Goal: Task Accomplishment & Management: Use online tool/utility

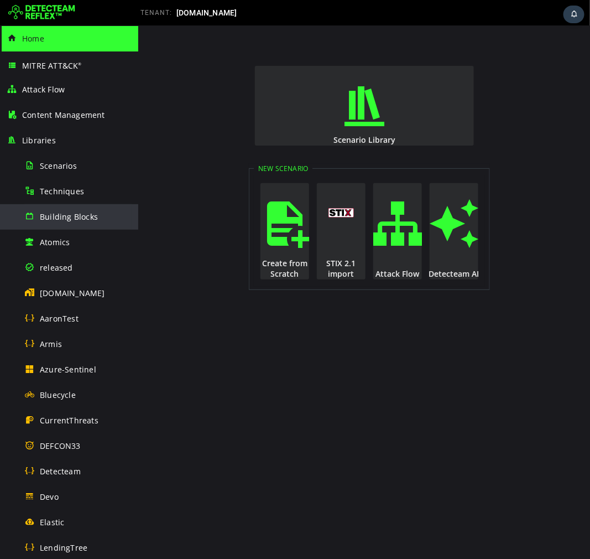
click at [48, 214] on span "Building Blocks" at bounding box center [69, 216] width 58 height 11
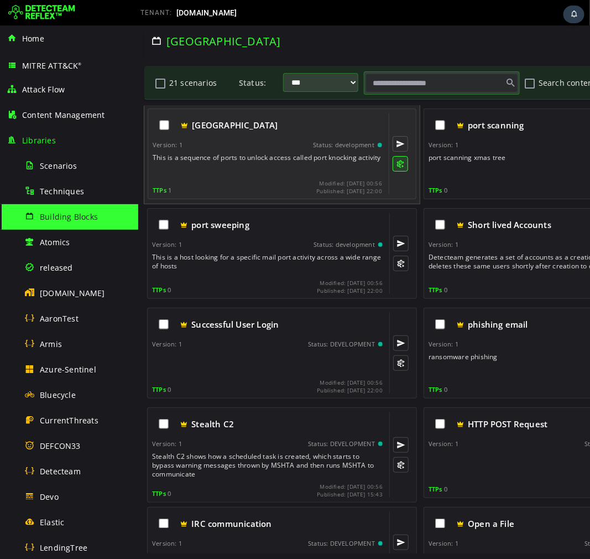
click at [398, 160] on button at bounding box center [399, 162] width 15 height 15
click at [403, 137] on button at bounding box center [399, 143] width 15 height 15
click at [399, 168] on button at bounding box center [399, 162] width 15 height 15
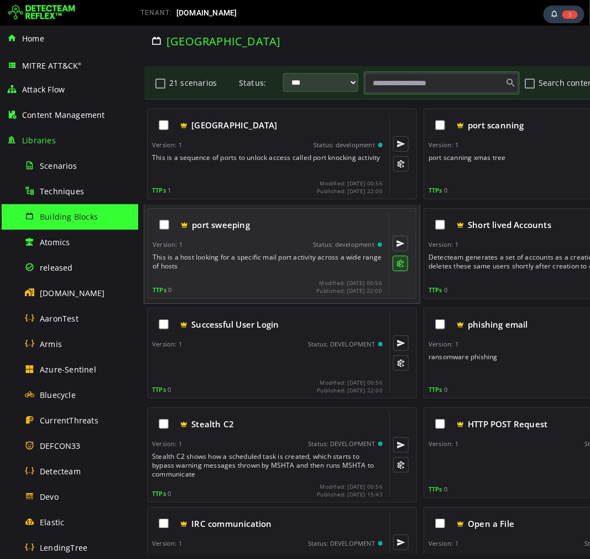
click at [398, 269] on button at bounding box center [399, 262] width 15 height 15
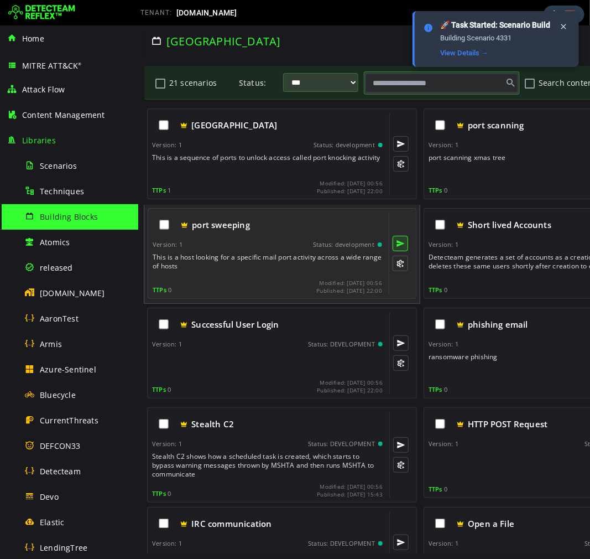
click at [398, 249] on button at bounding box center [399, 242] width 15 height 15
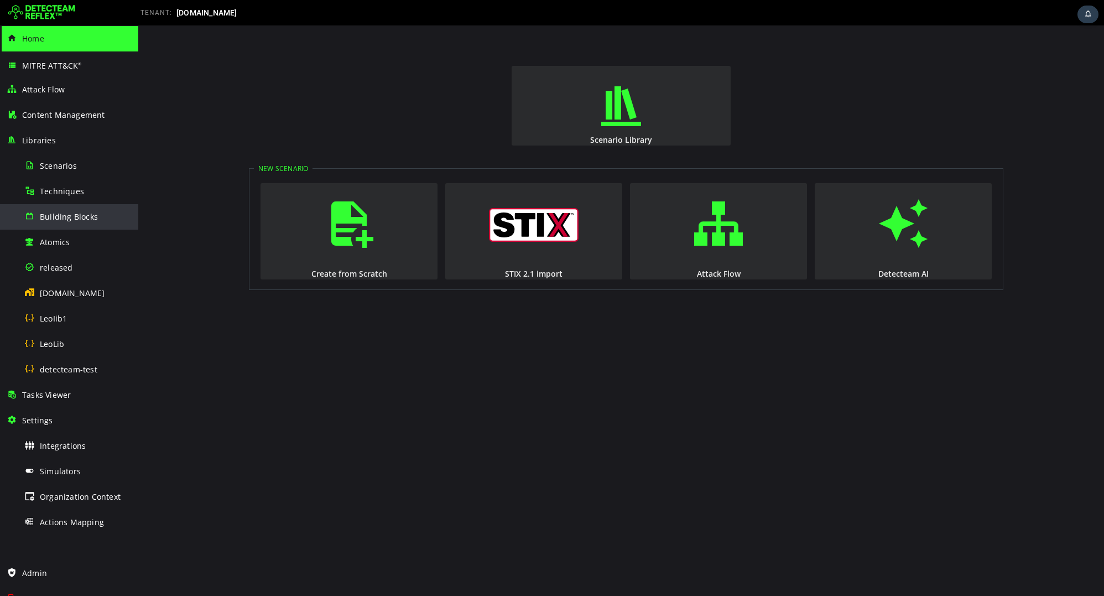
click at [68, 222] on div "Building Blocks" at bounding box center [77, 216] width 107 height 25
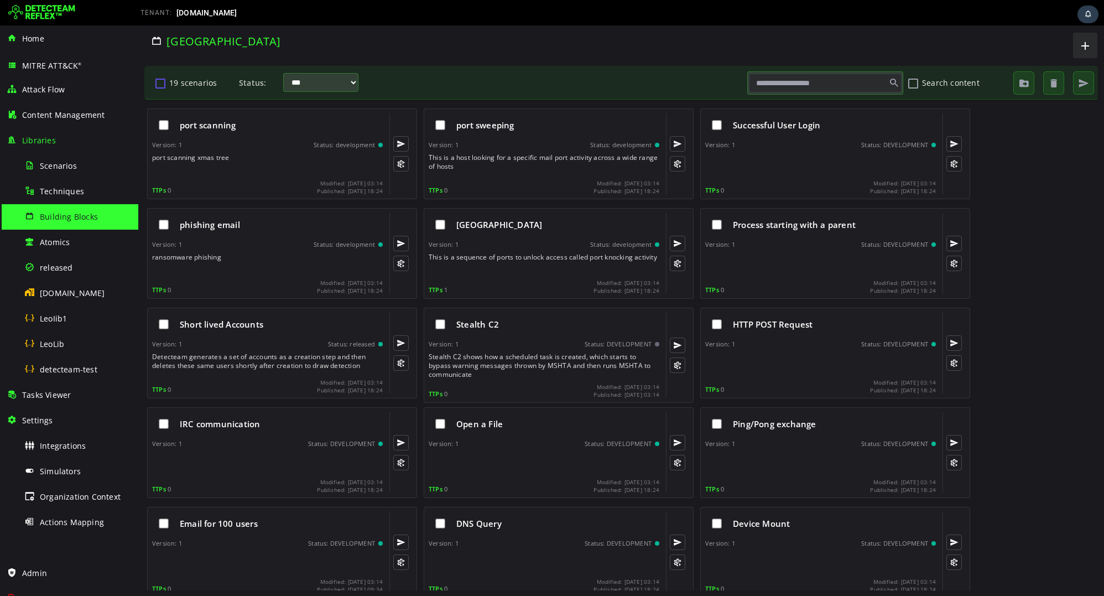
click at [155, 86] on button "19 scenarios" at bounding box center [160, 83] width 13 height 19
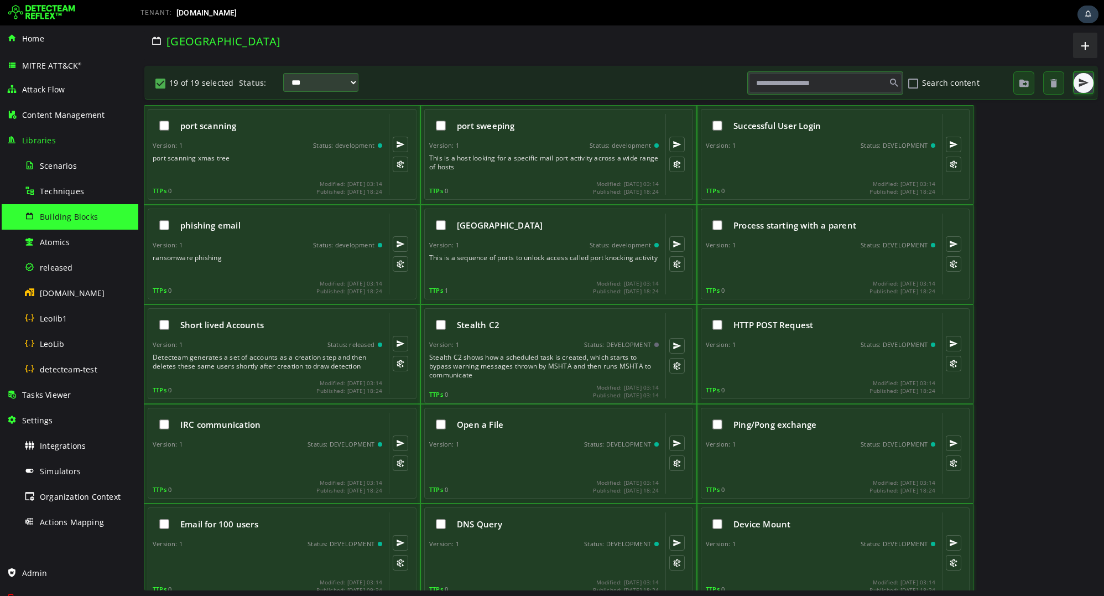
click at [1078, 86] on span "button" at bounding box center [1083, 82] width 11 height 11
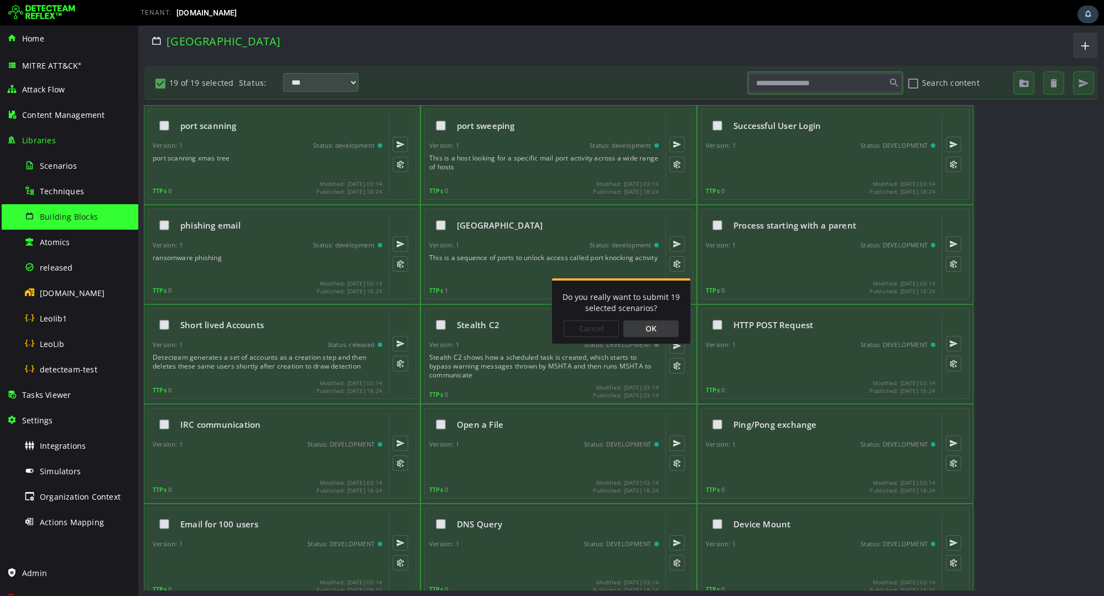
click at [665, 328] on div "OK" at bounding box center [651, 328] width 55 height 17
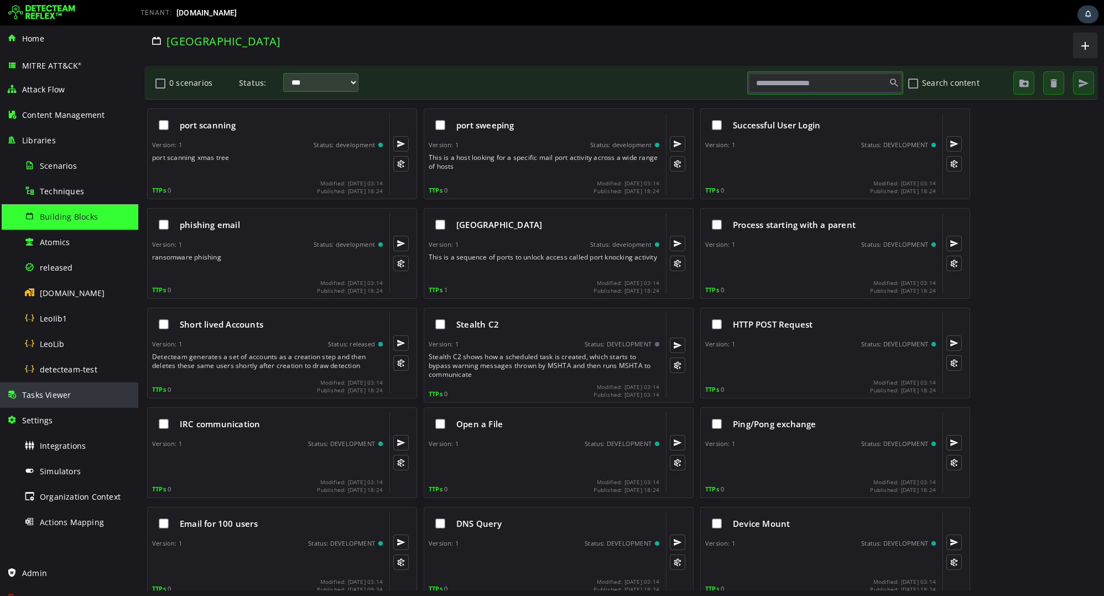
click at [64, 399] on span "Tasks Viewer" at bounding box center [46, 395] width 49 height 11
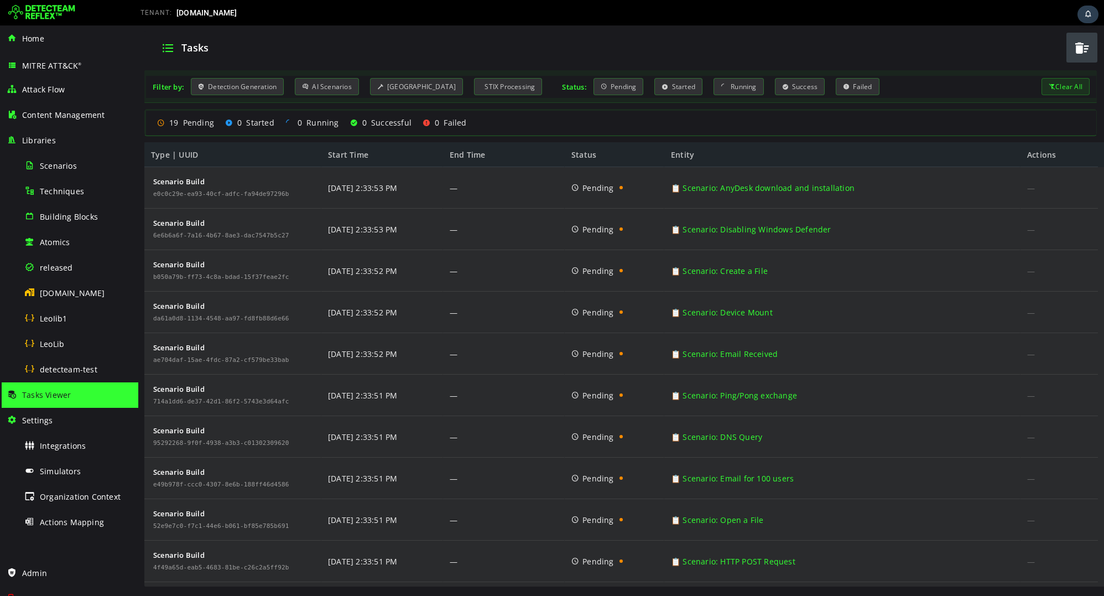
scroll to position [368, 0]
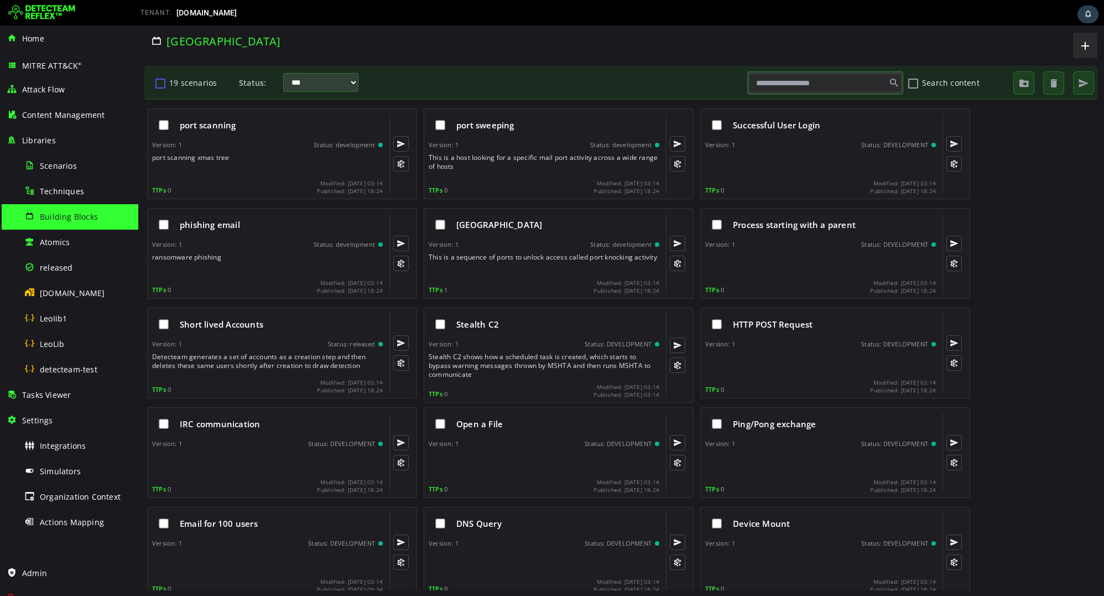
click at [163, 84] on button "19 scenarios" at bounding box center [160, 83] width 13 height 19
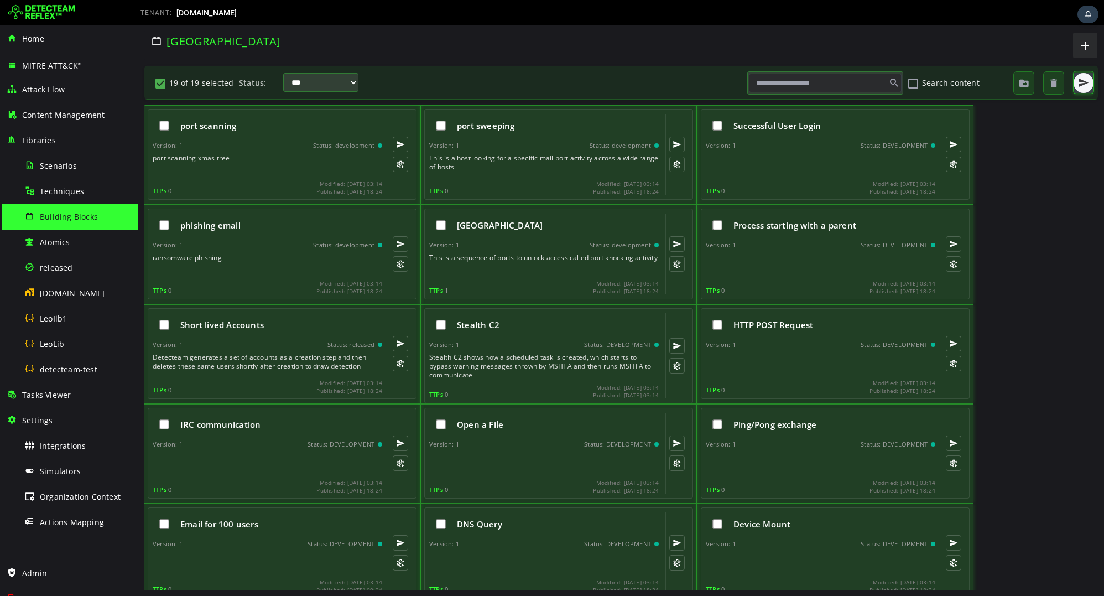
click at [1083, 84] on span "button" at bounding box center [1083, 82] width 11 height 11
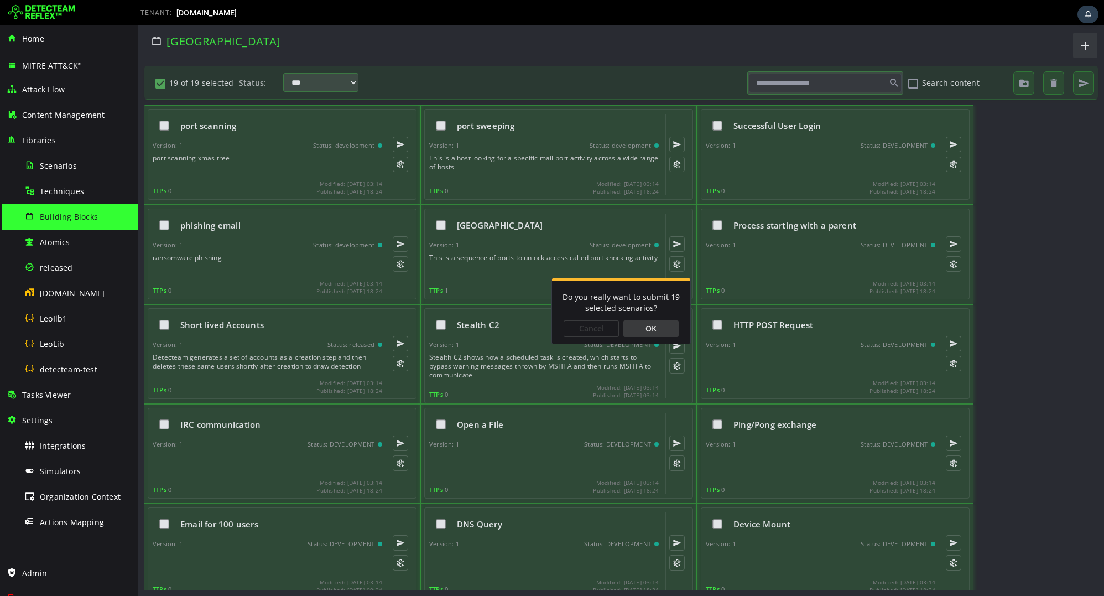
click at [656, 327] on div "OK" at bounding box center [651, 328] width 55 height 17
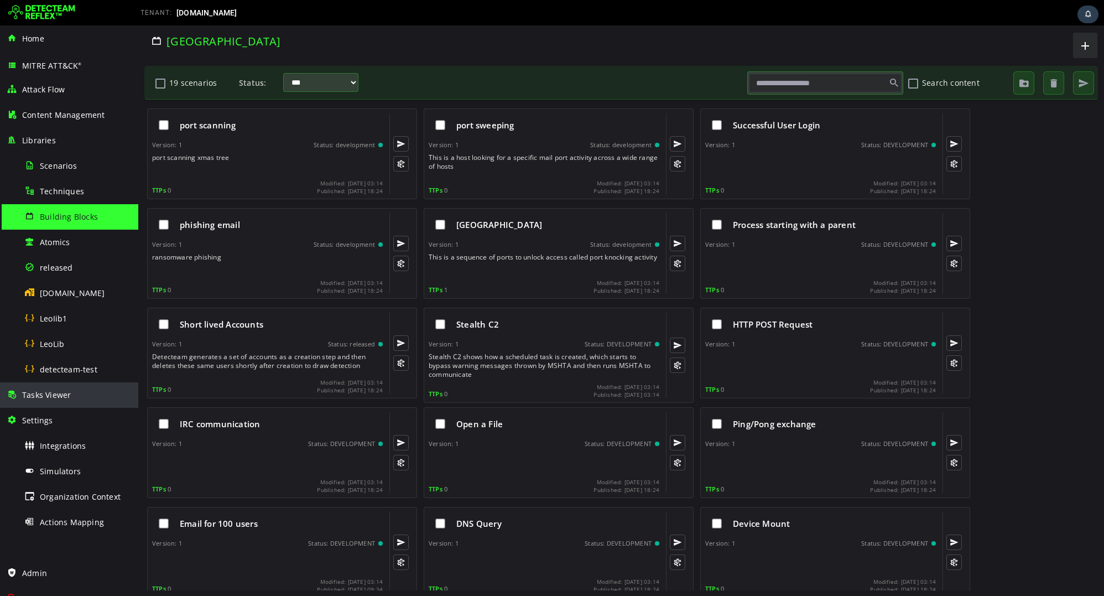
click at [48, 403] on div "Tasks Viewer" at bounding box center [69, 394] width 125 height 25
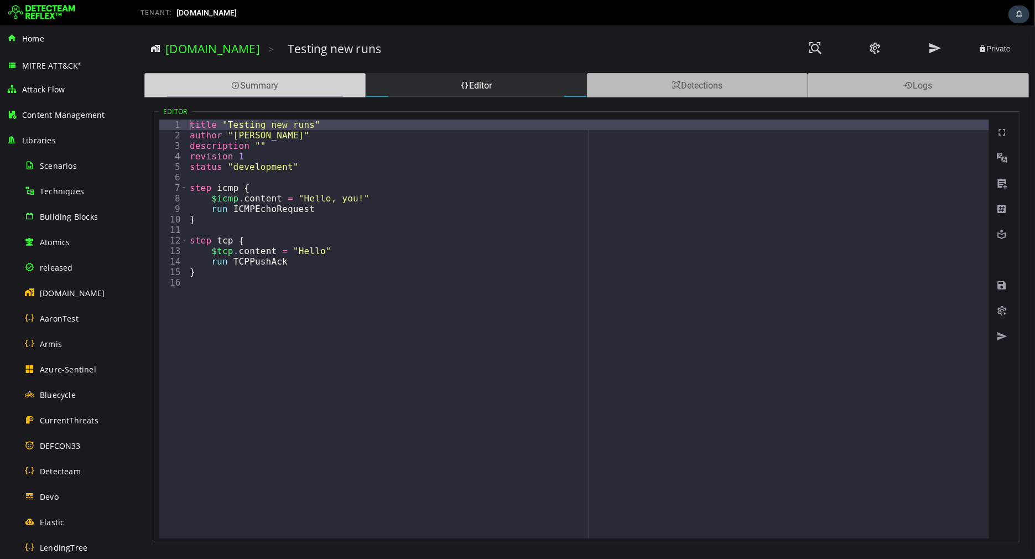
click at [340, 92] on div "Summary" at bounding box center [254, 85] width 221 height 24
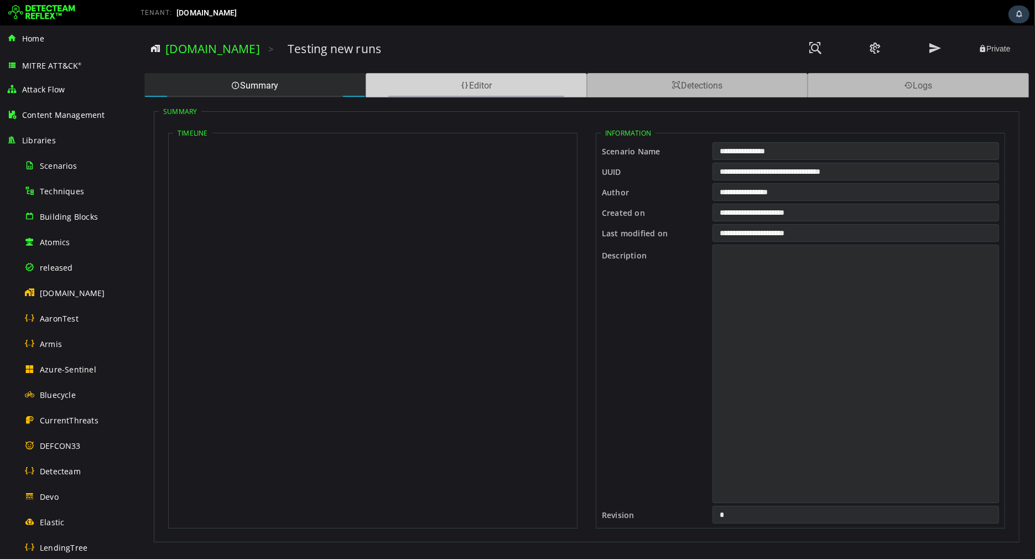
click at [406, 88] on div "Editor" at bounding box center [475, 85] width 221 height 24
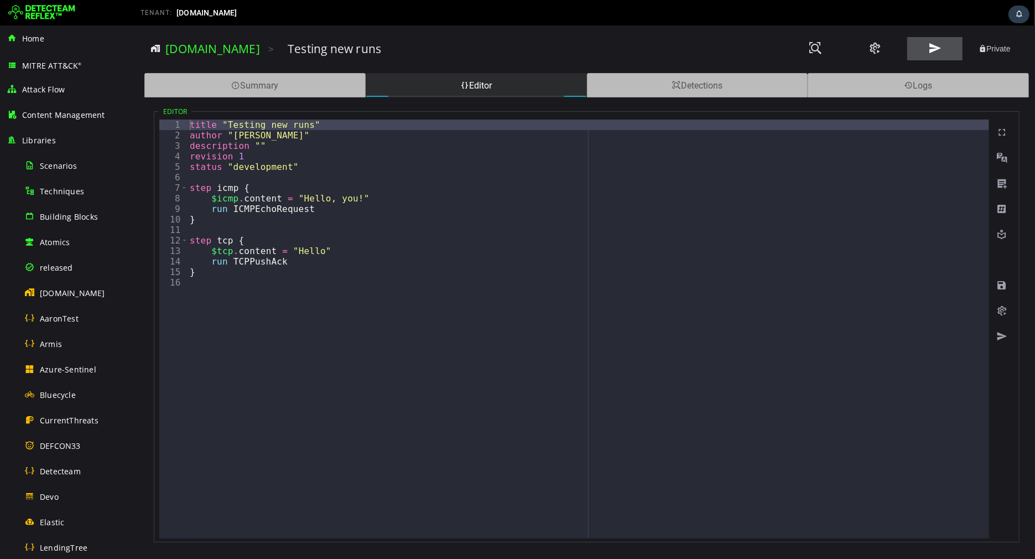
click at [932, 52] on span at bounding box center [934, 48] width 13 height 15
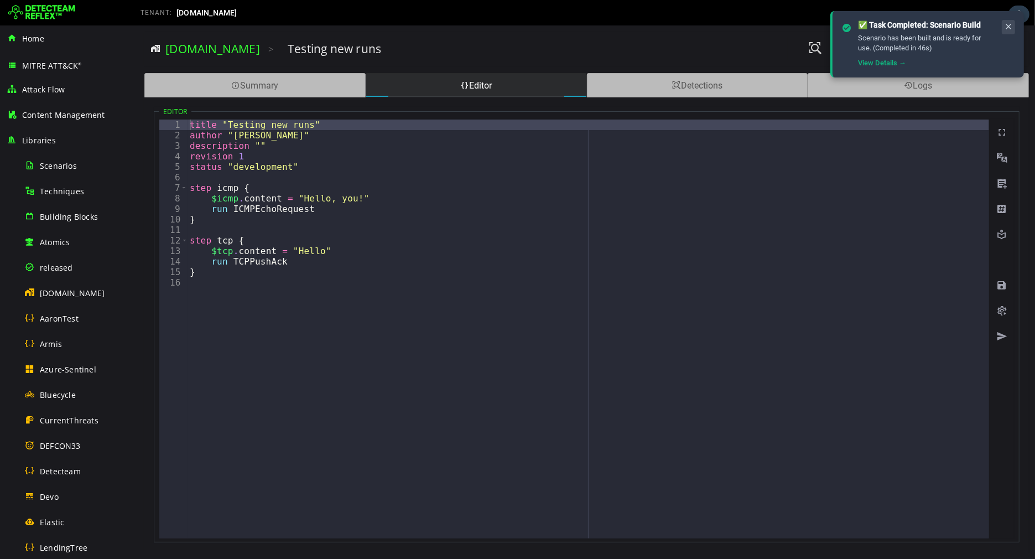
click at [1009, 22] on icon at bounding box center [1008, 26] width 9 height 9
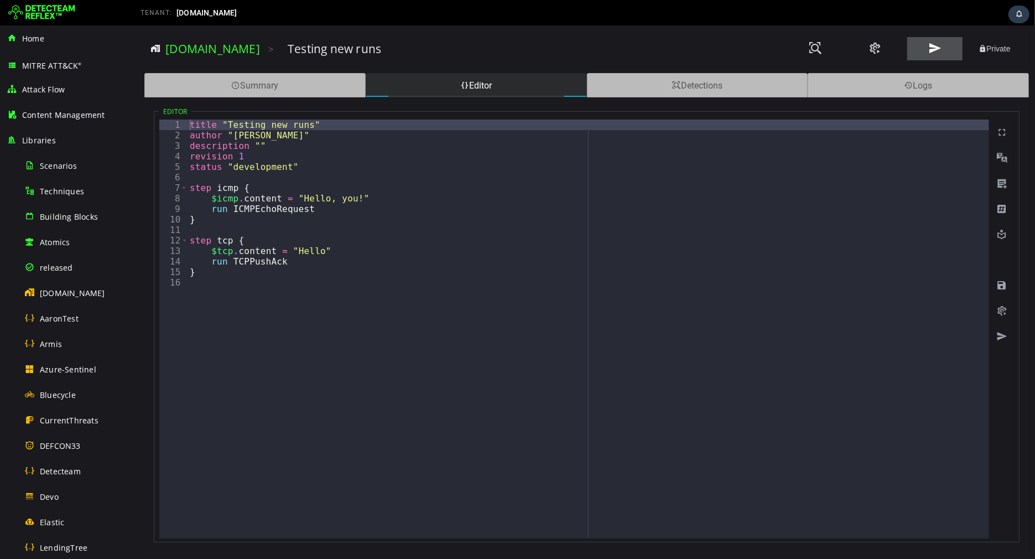
click at [928, 50] on span at bounding box center [934, 48] width 13 height 15
click at [932, 57] on button at bounding box center [934, 48] width 55 height 23
click at [932, 57] on div "The Scenario is being submitted." at bounding box center [963, 43] width 138 height 31
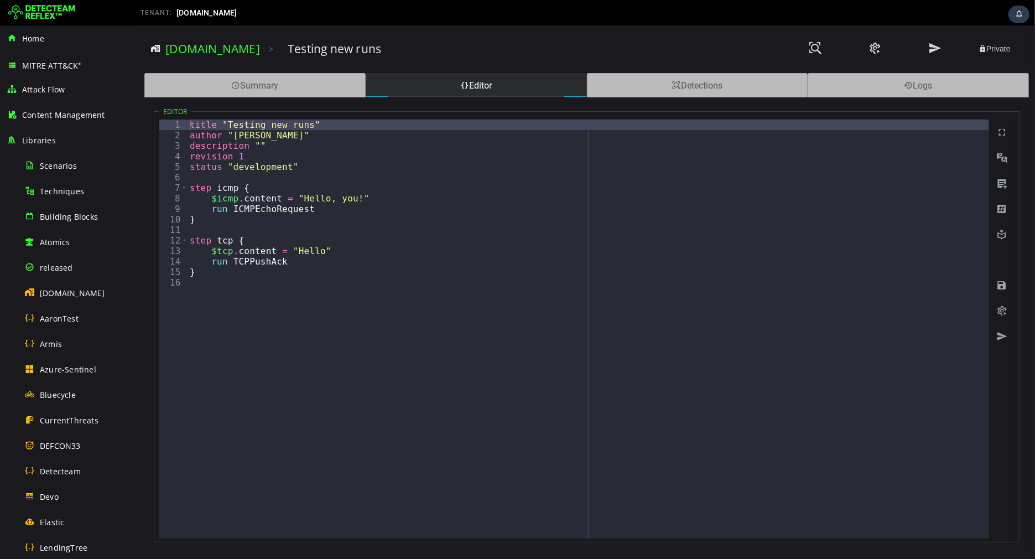
click at [346, 175] on div "title "Testing new runs" author "Sebastien Tricaud" description "" revision 1 s…" at bounding box center [588, 340] width 802 height 440
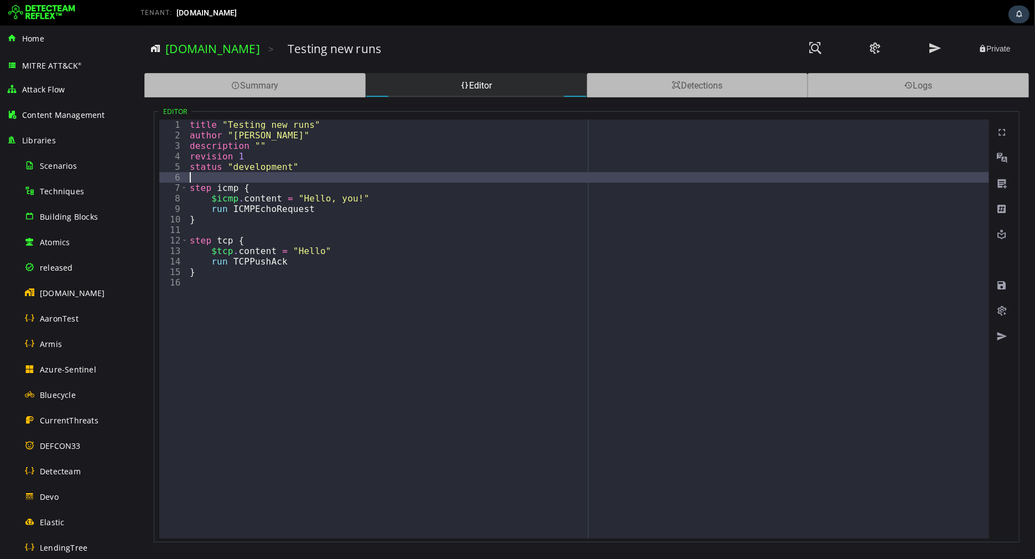
type textarea "*"
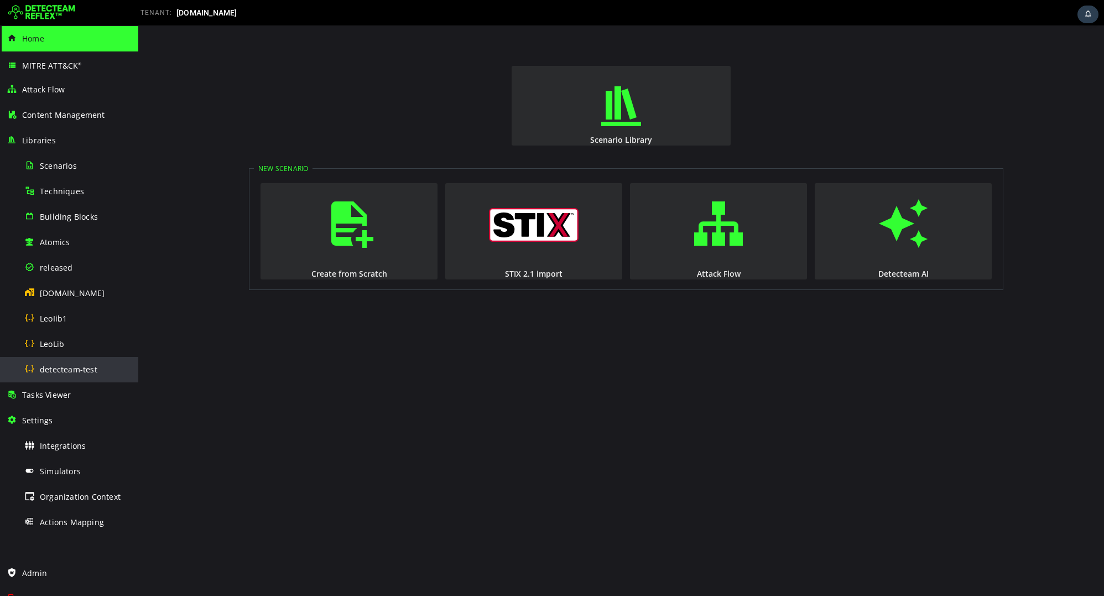
click at [71, 375] on div "detecteam-test" at bounding box center [77, 369] width 107 height 25
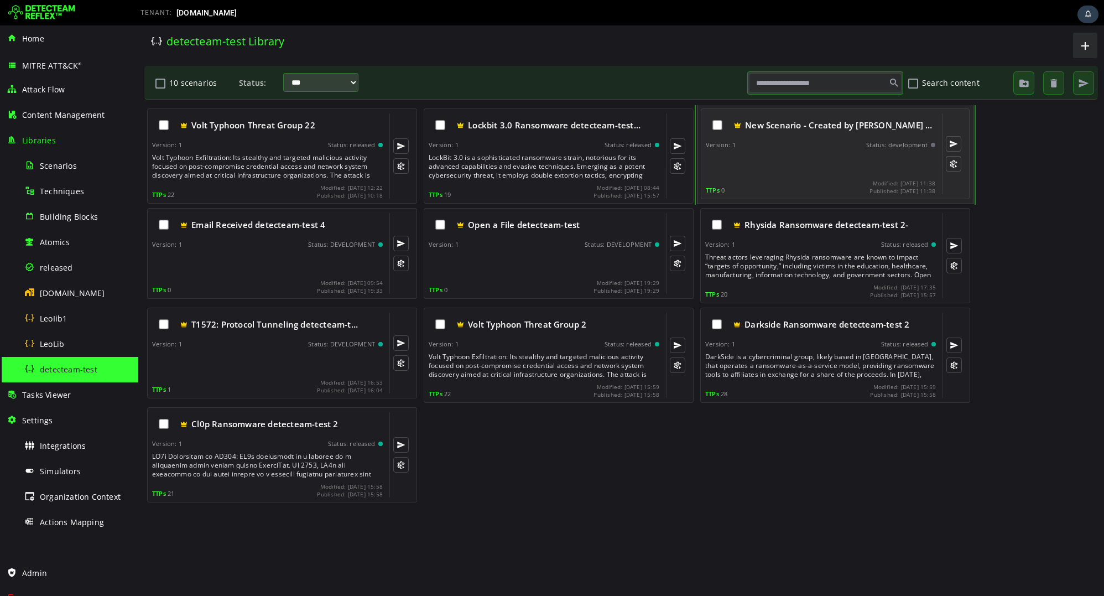
click at [796, 164] on div at bounding box center [822, 164] width 232 height 22
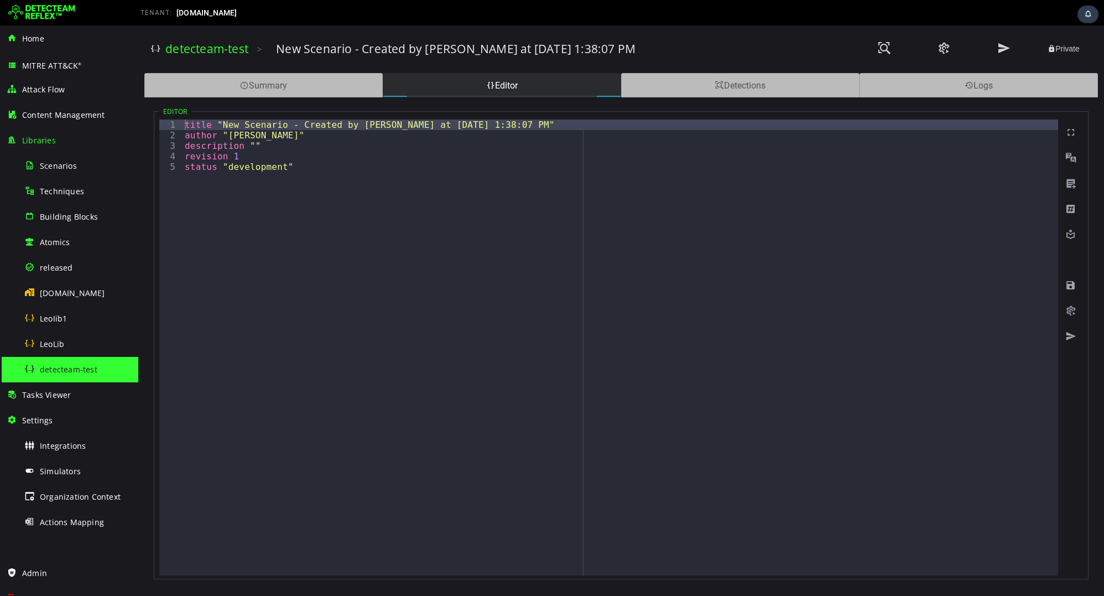
click at [434, 195] on div "title "New Scenario - Created by leo leo at 8/15/2025, 1:38:07 PM" author "leo …" at bounding box center [621, 358] width 876 height 477
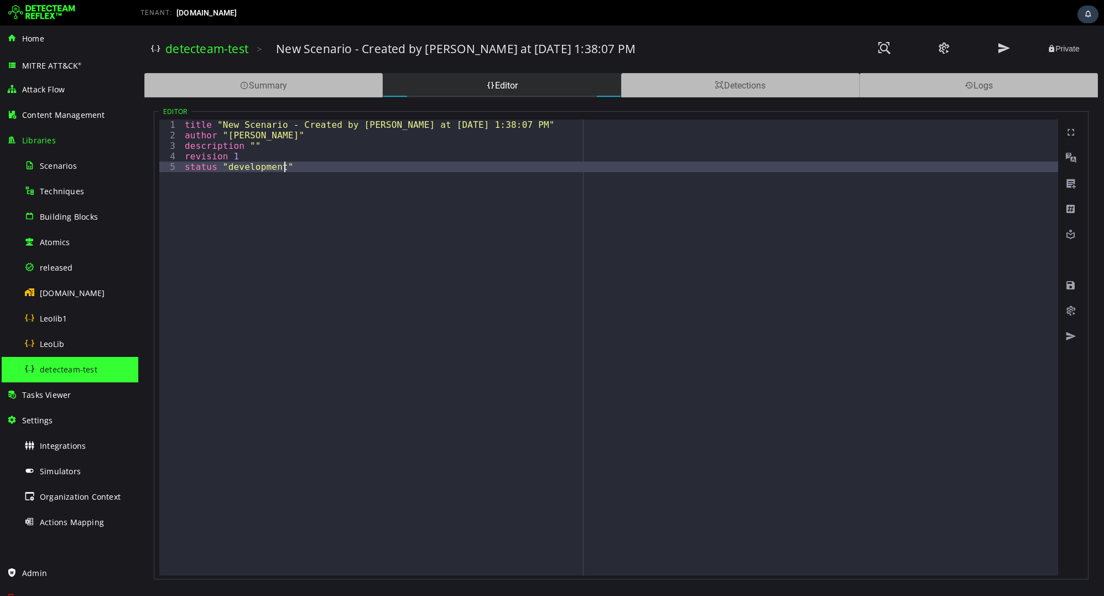
type textarea "**********"
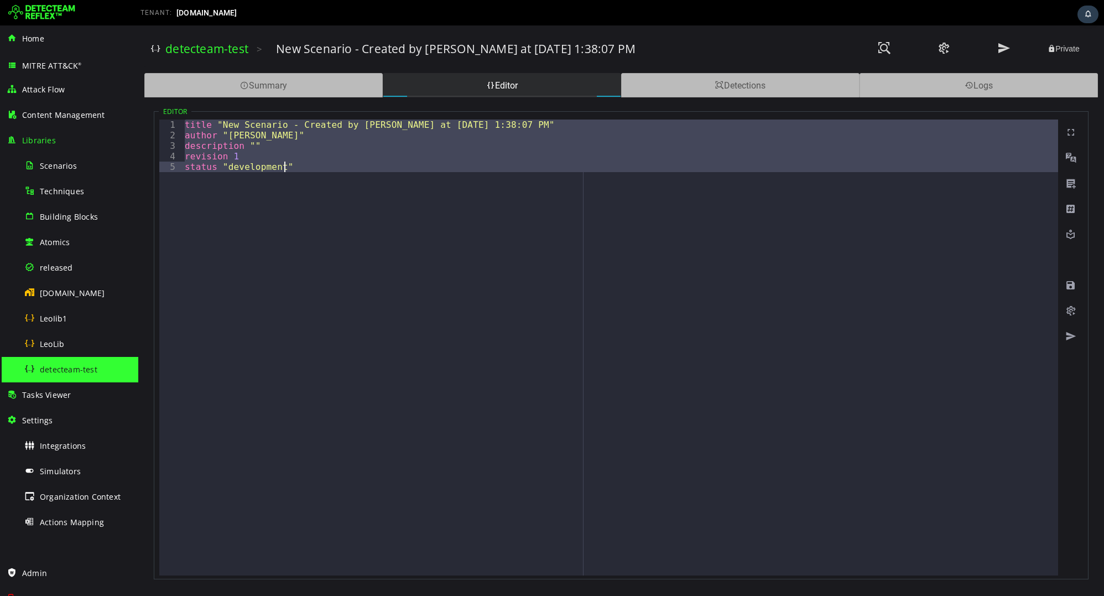
paste textarea
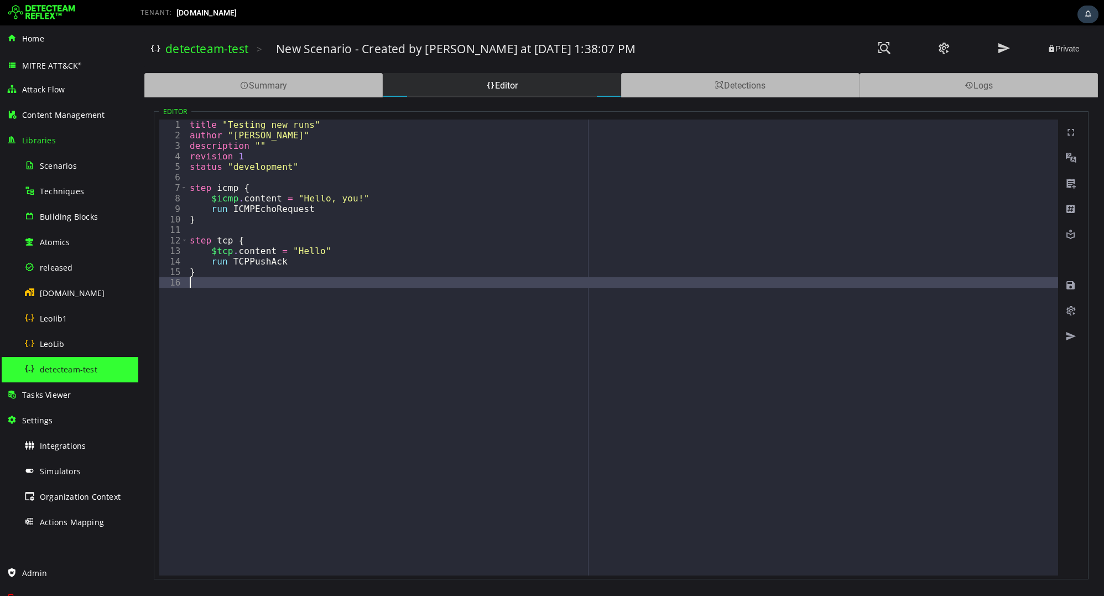
click at [303, 127] on div "title "Testing new runs" author "[PERSON_NAME]" description "" revision 1 statu…" at bounding box center [623, 358] width 871 height 477
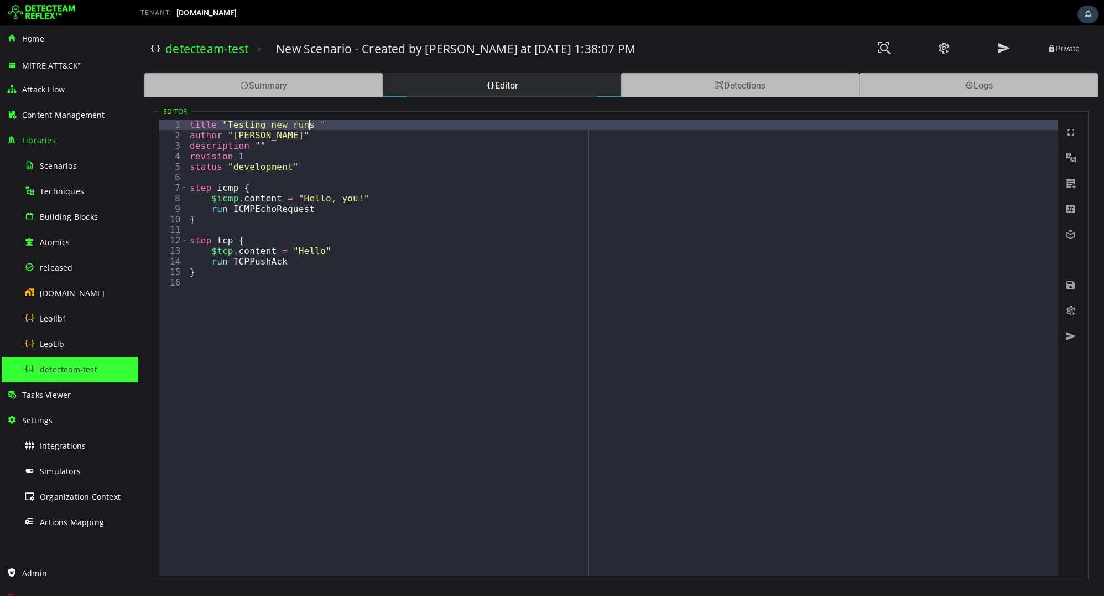
scroll to position [0, 7]
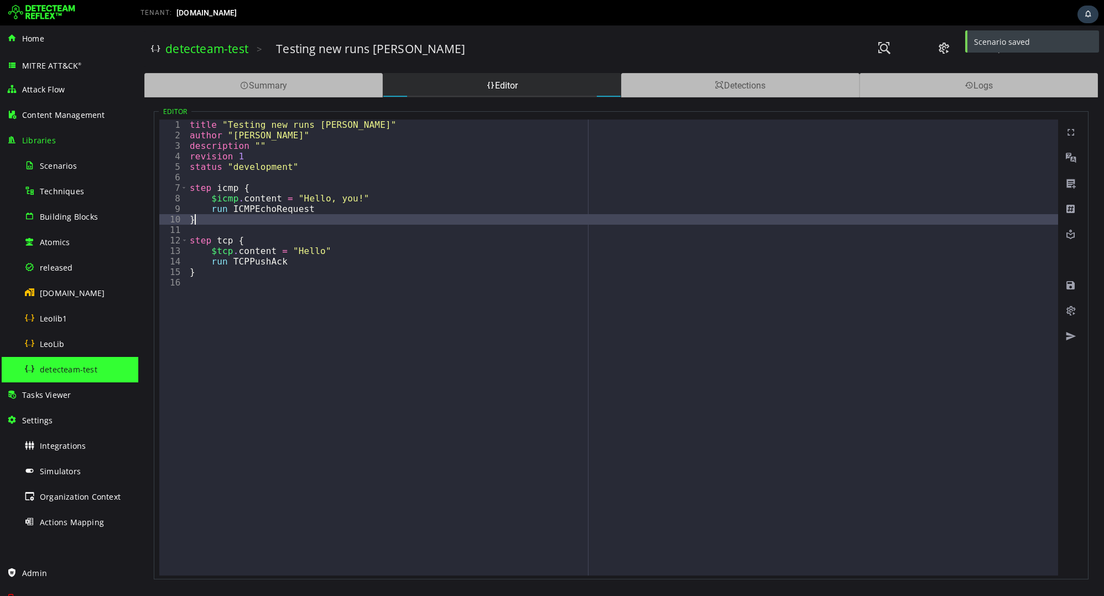
click at [788, 222] on div "title "Testing new runs leo" author "Sebastien Tricaud" description "" revision…" at bounding box center [623, 358] width 871 height 477
type textarea "*"
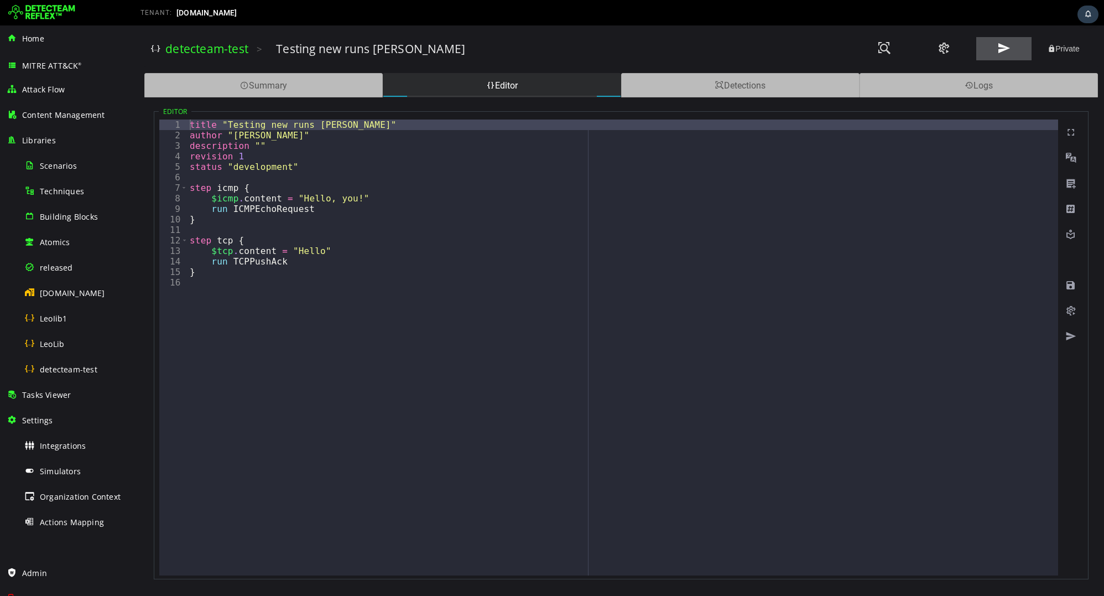
click at [1008, 43] on span at bounding box center [1004, 48] width 13 height 15
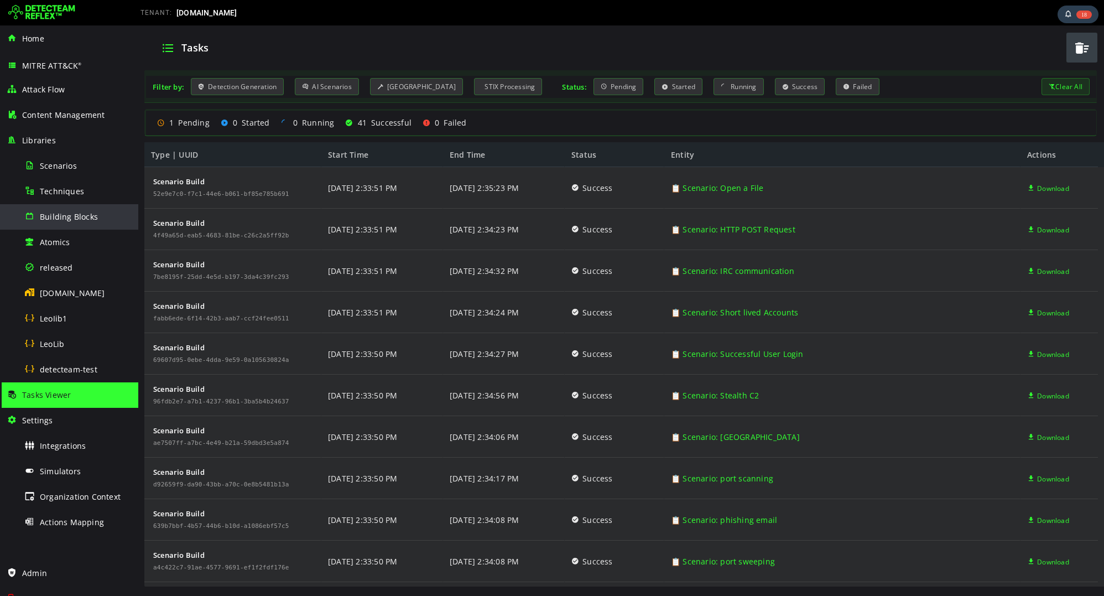
scroll to position [368, 0]
click at [75, 211] on span "Building Blocks" at bounding box center [69, 216] width 58 height 11
